Goal: Transaction & Acquisition: Purchase product/service

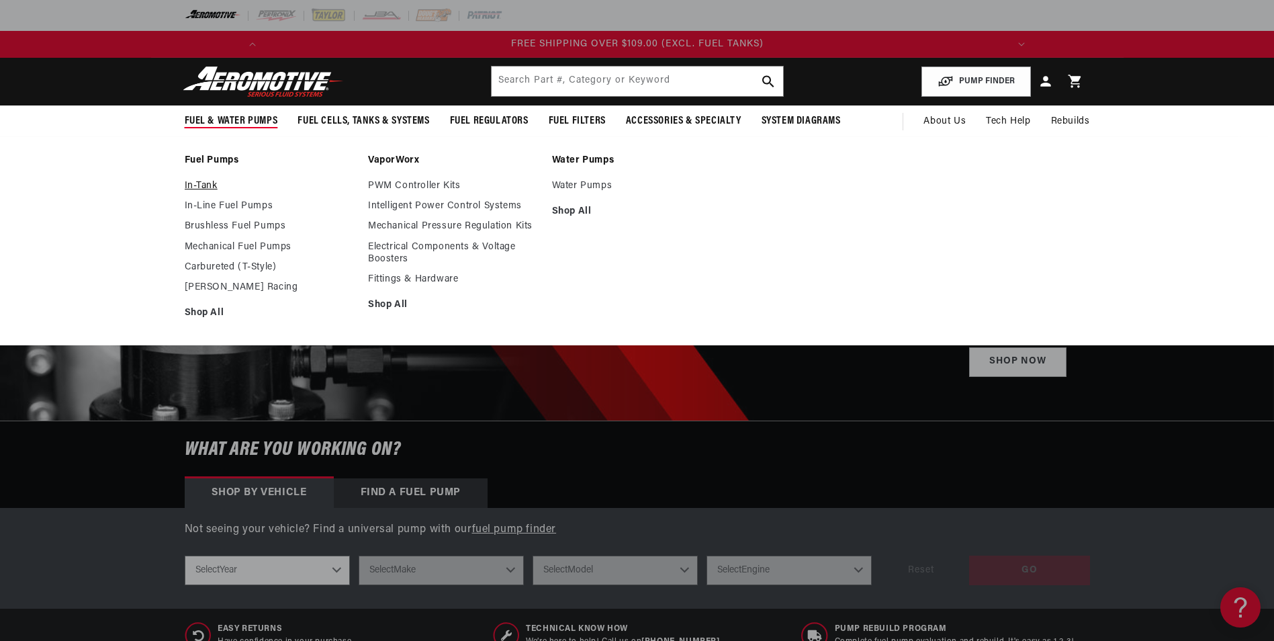
scroll to position [0, 1523]
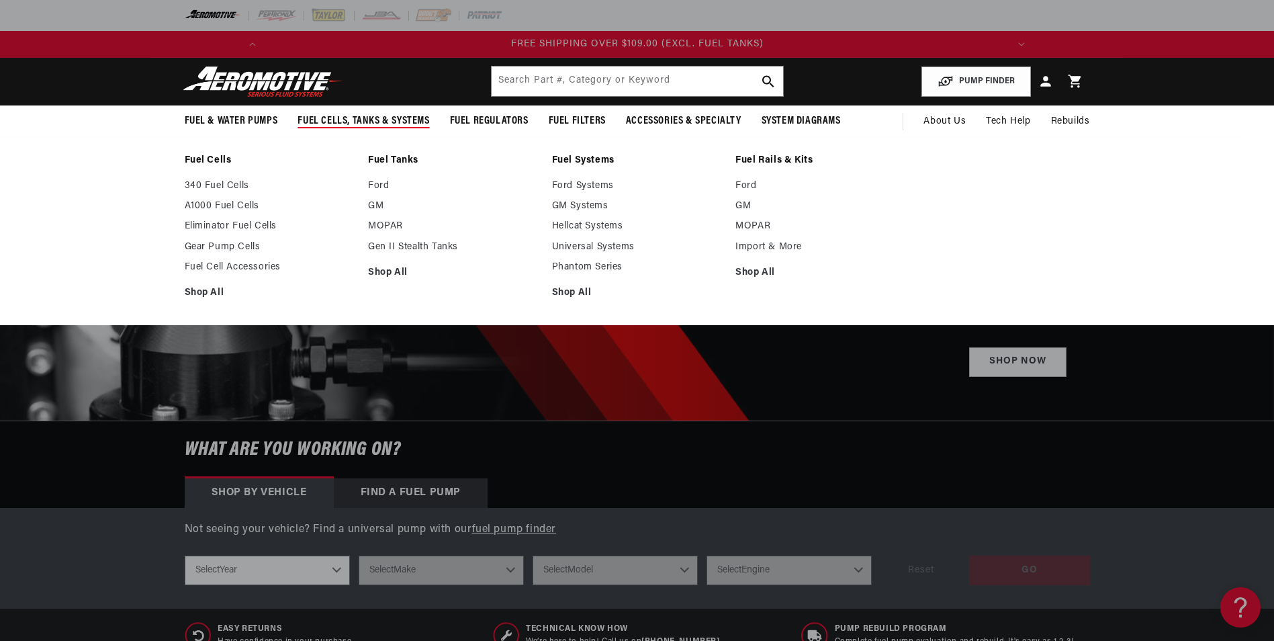
click at [342, 119] on span "Fuel Cells, Tanks & Systems" at bounding box center [363, 121] width 132 height 14
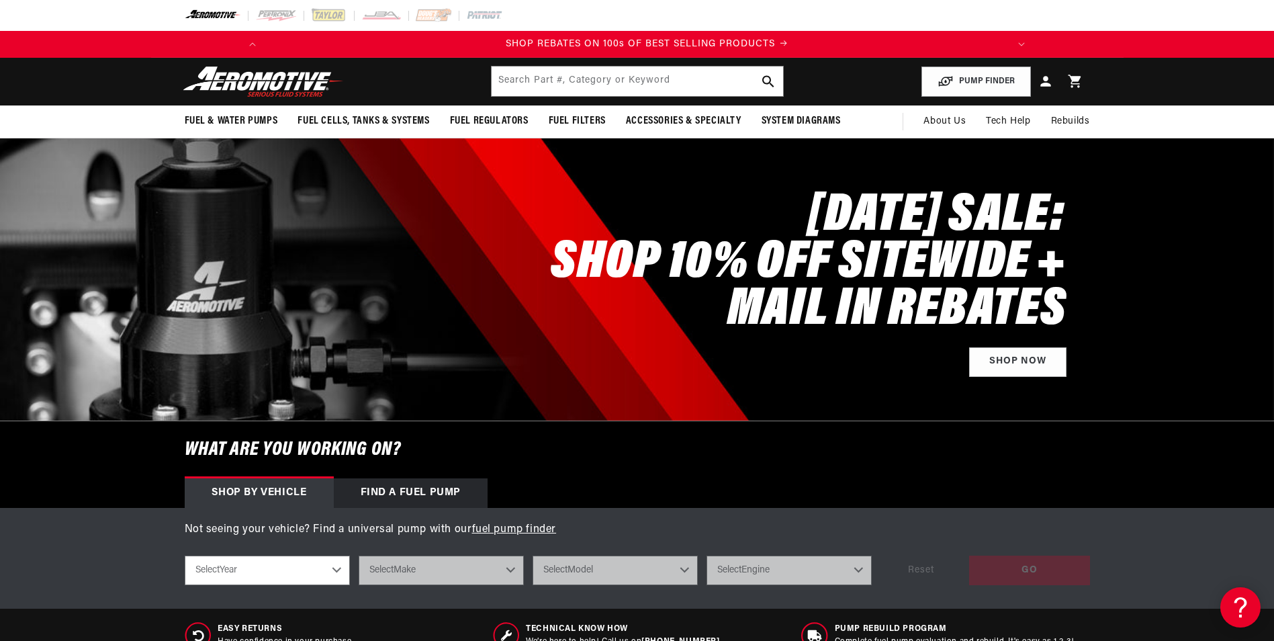
scroll to position [0, 761]
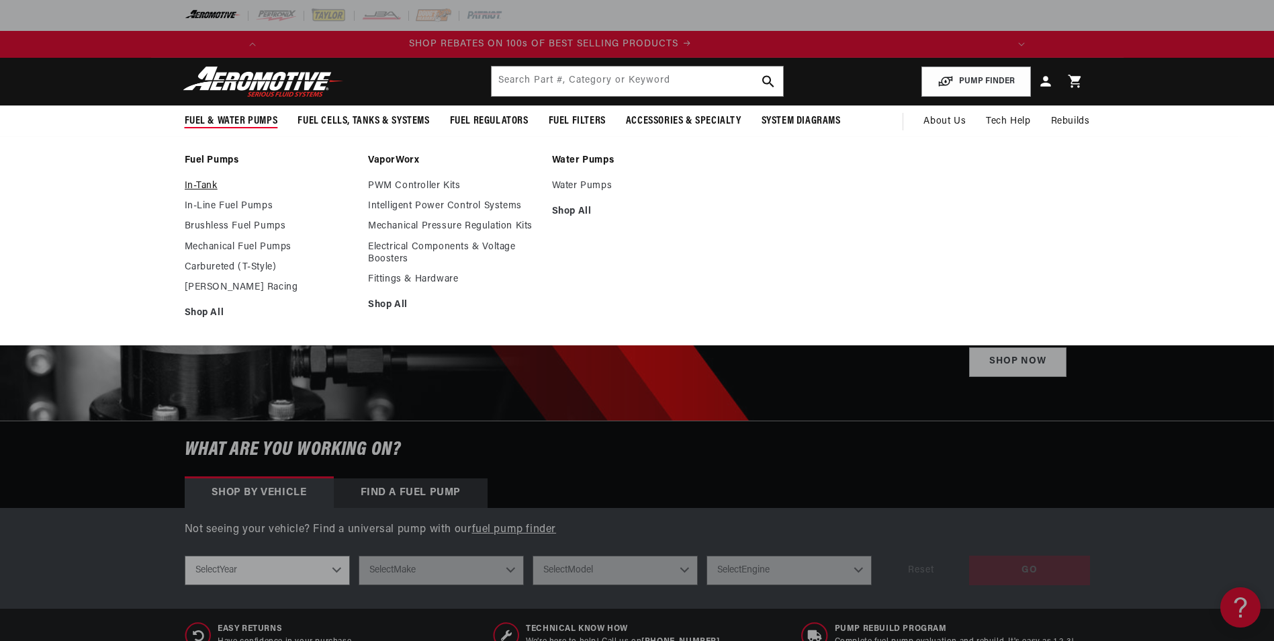
click at [207, 185] on link "In-Tank" at bounding box center [270, 186] width 171 height 12
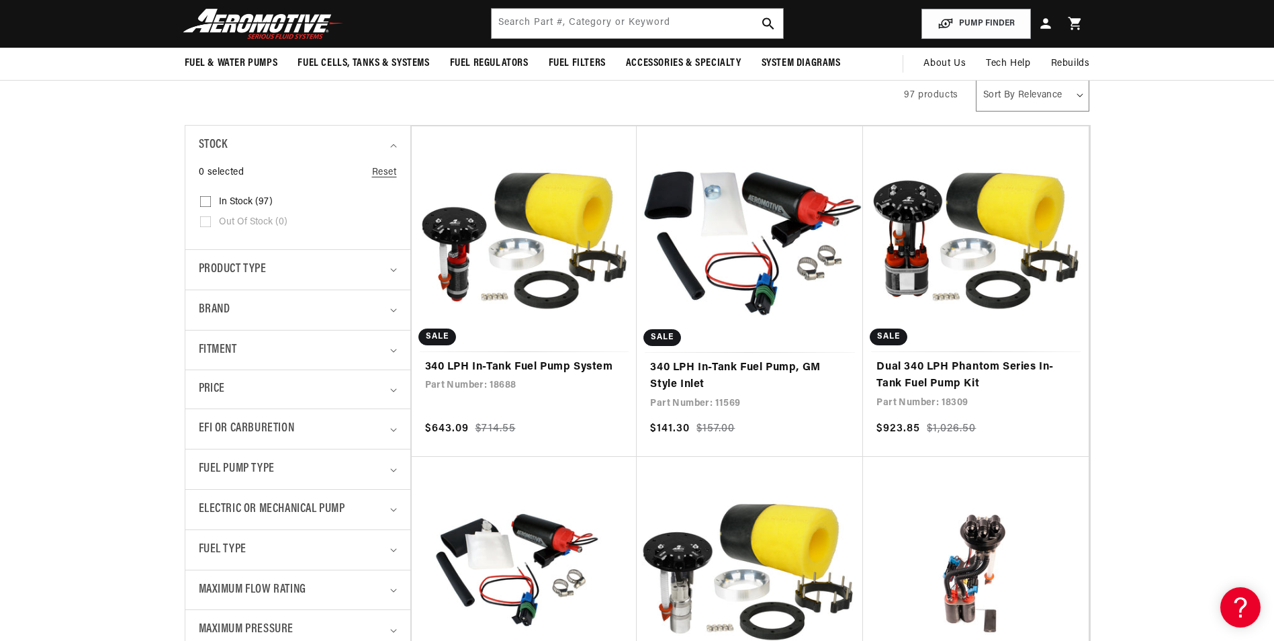
scroll to position [201, 0]
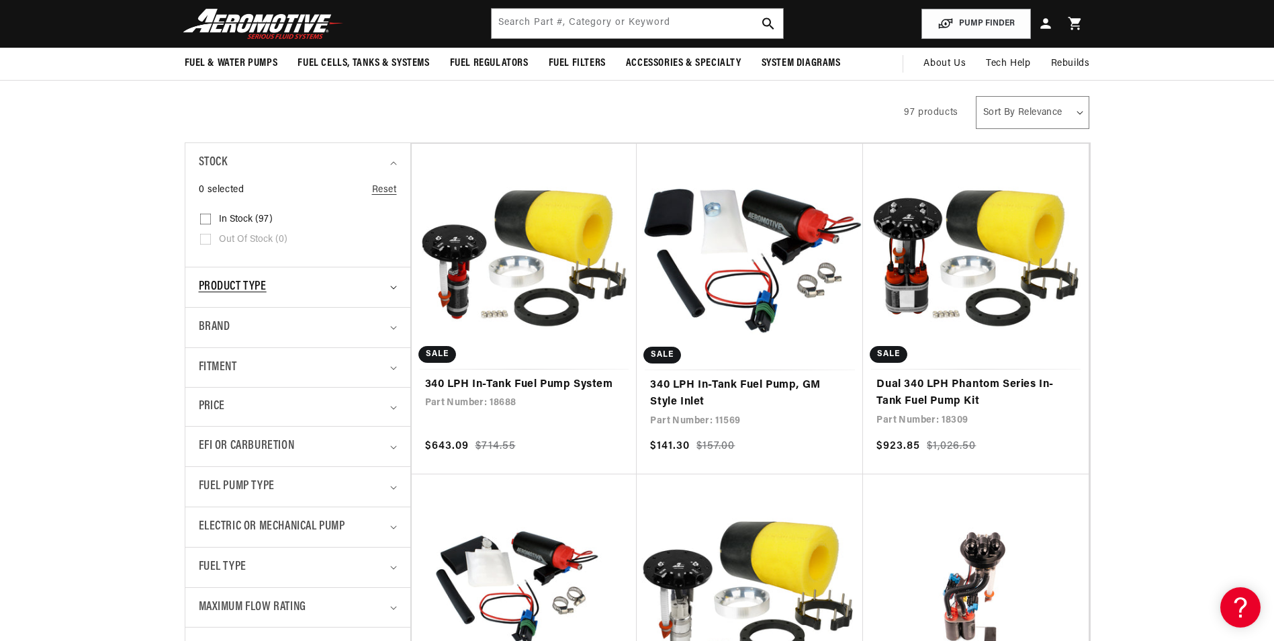
click at [368, 281] on div "Product type" at bounding box center [292, 286] width 187 height 19
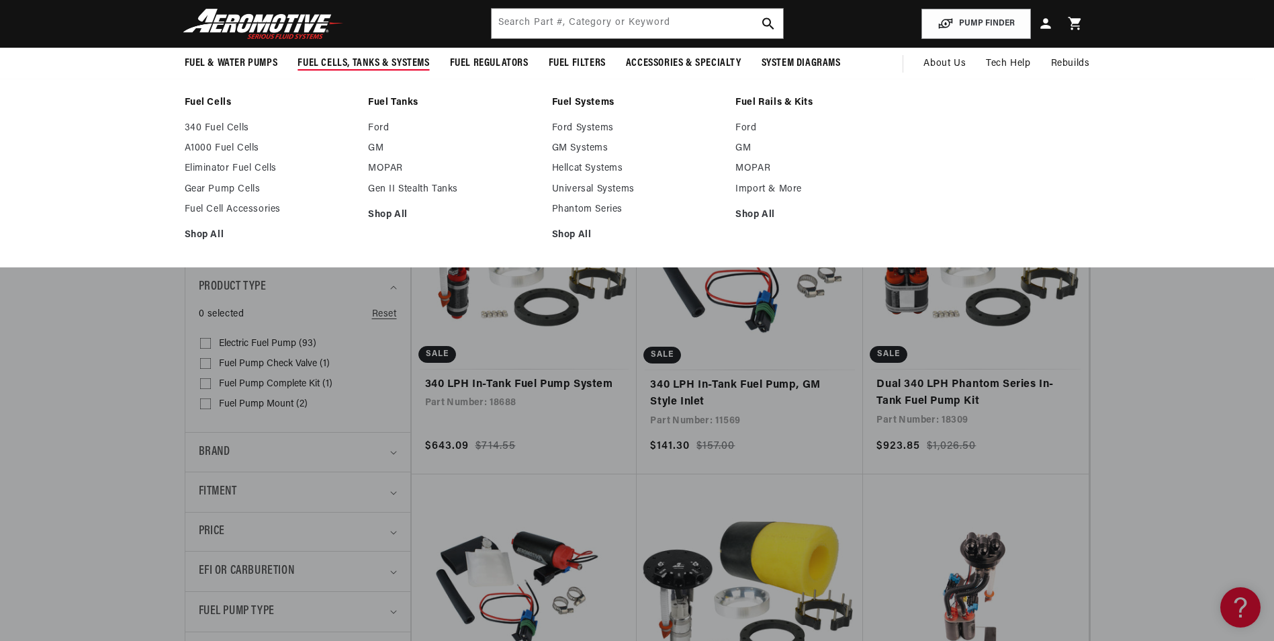
scroll to position [0, 1523]
click at [337, 60] on span "Fuel Cells, Tanks & Systems" at bounding box center [363, 63] width 132 height 14
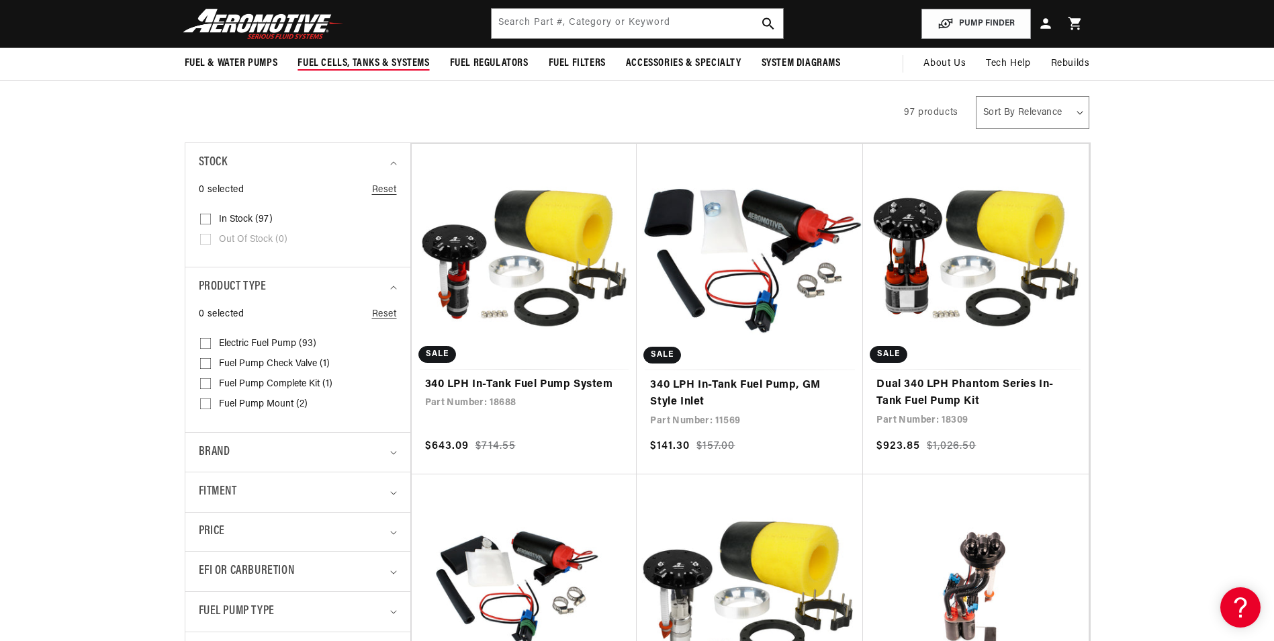
click at [428, 56] on span "Fuel Cells, Tanks & Systems" at bounding box center [363, 63] width 132 height 14
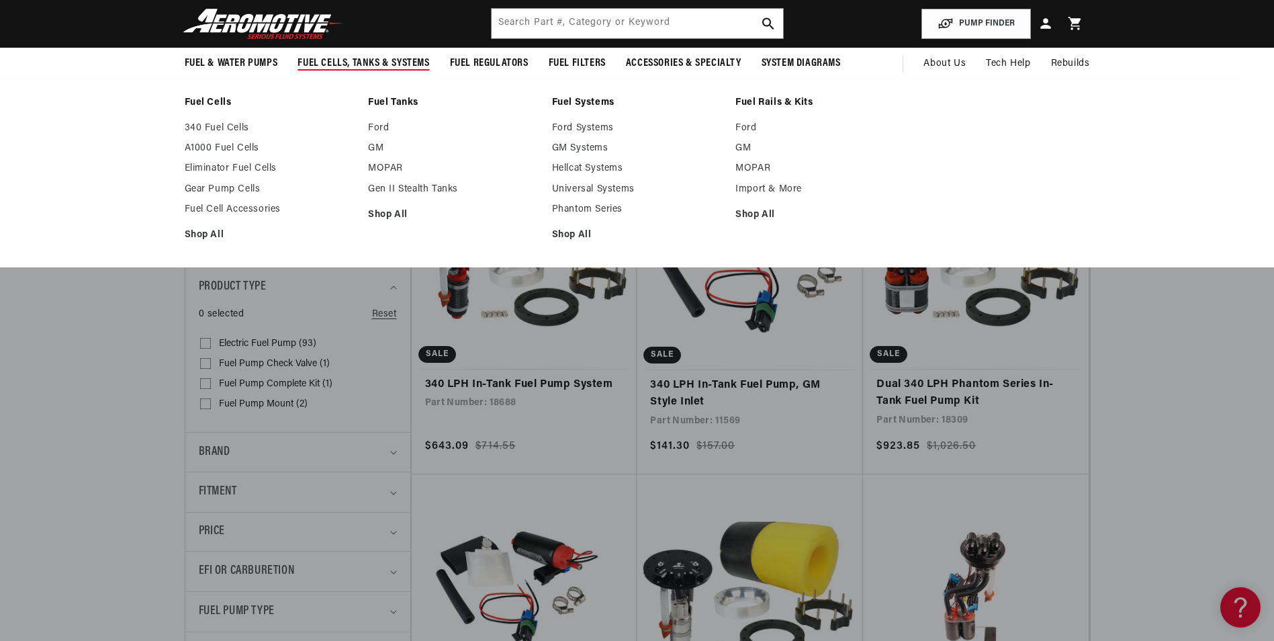
scroll to position [0, 761]
click at [221, 103] on link "Fuel Cells" at bounding box center [270, 103] width 171 height 12
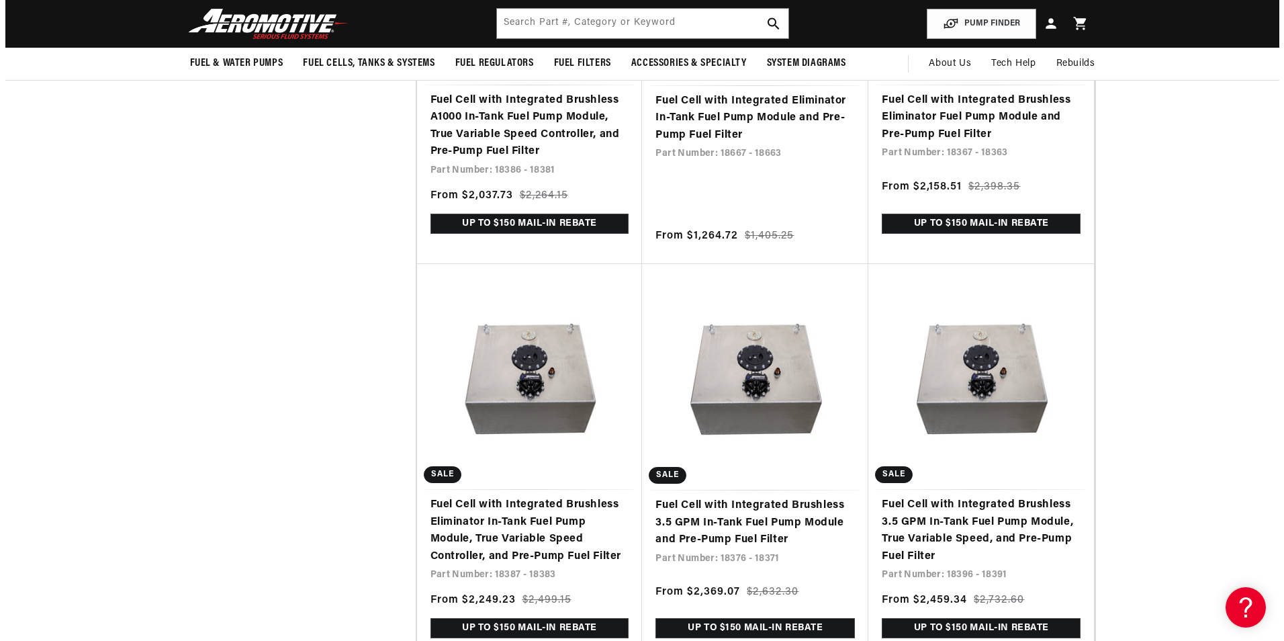
scroll to position [0, 761]
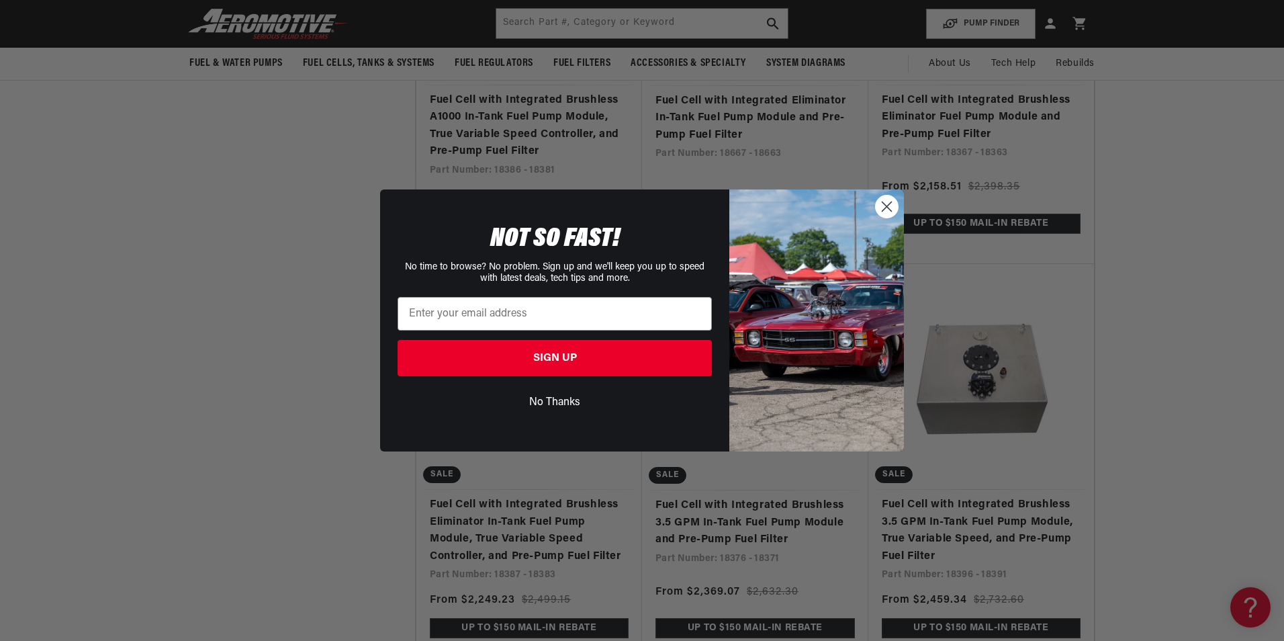
click at [888, 206] on circle "Close dialog" at bounding box center [887, 206] width 22 height 22
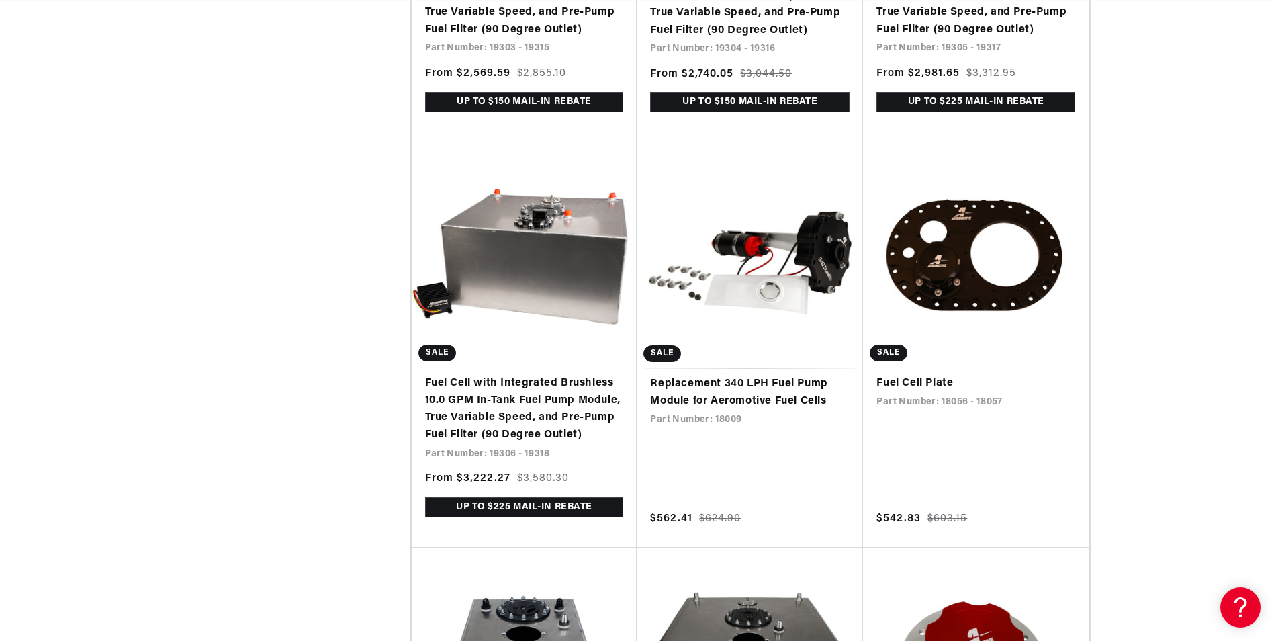
scroll to position [2686, 0]
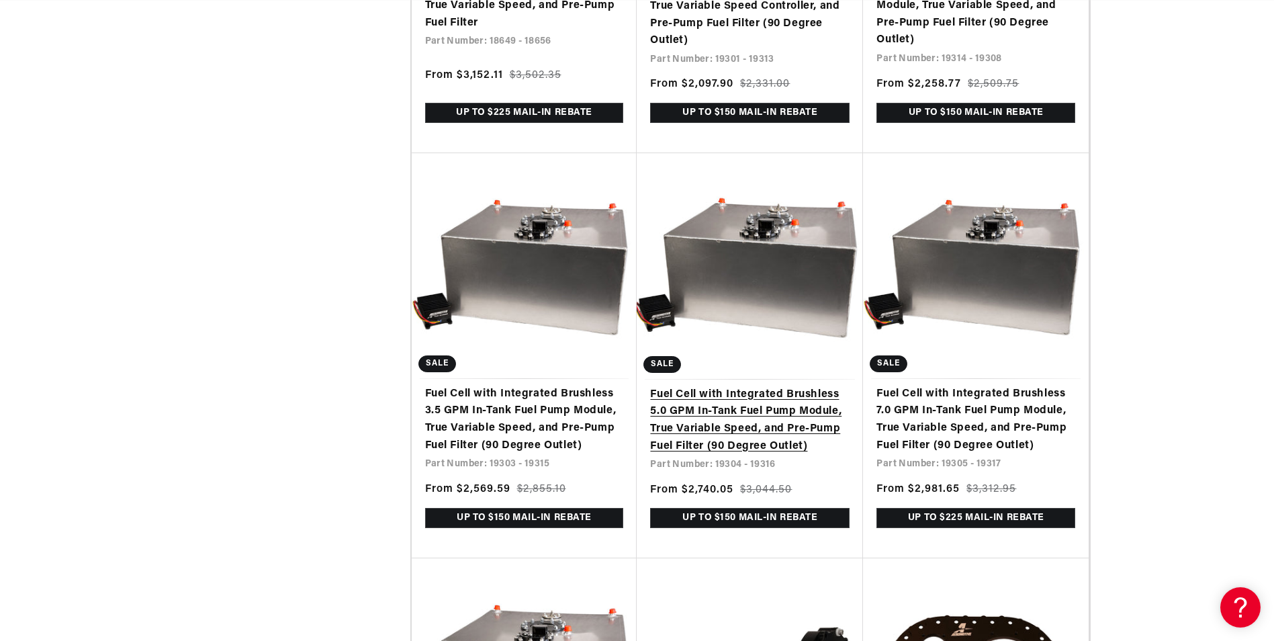
click at [714, 397] on link "Fuel Cell with Integrated Brushless 5.0 GPM In-Tank Fuel Pump Module, True Vari…" at bounding box center [749, 420] width 199 height 68
